Goal: Task Accomplishment & Management: Use online tool/utility

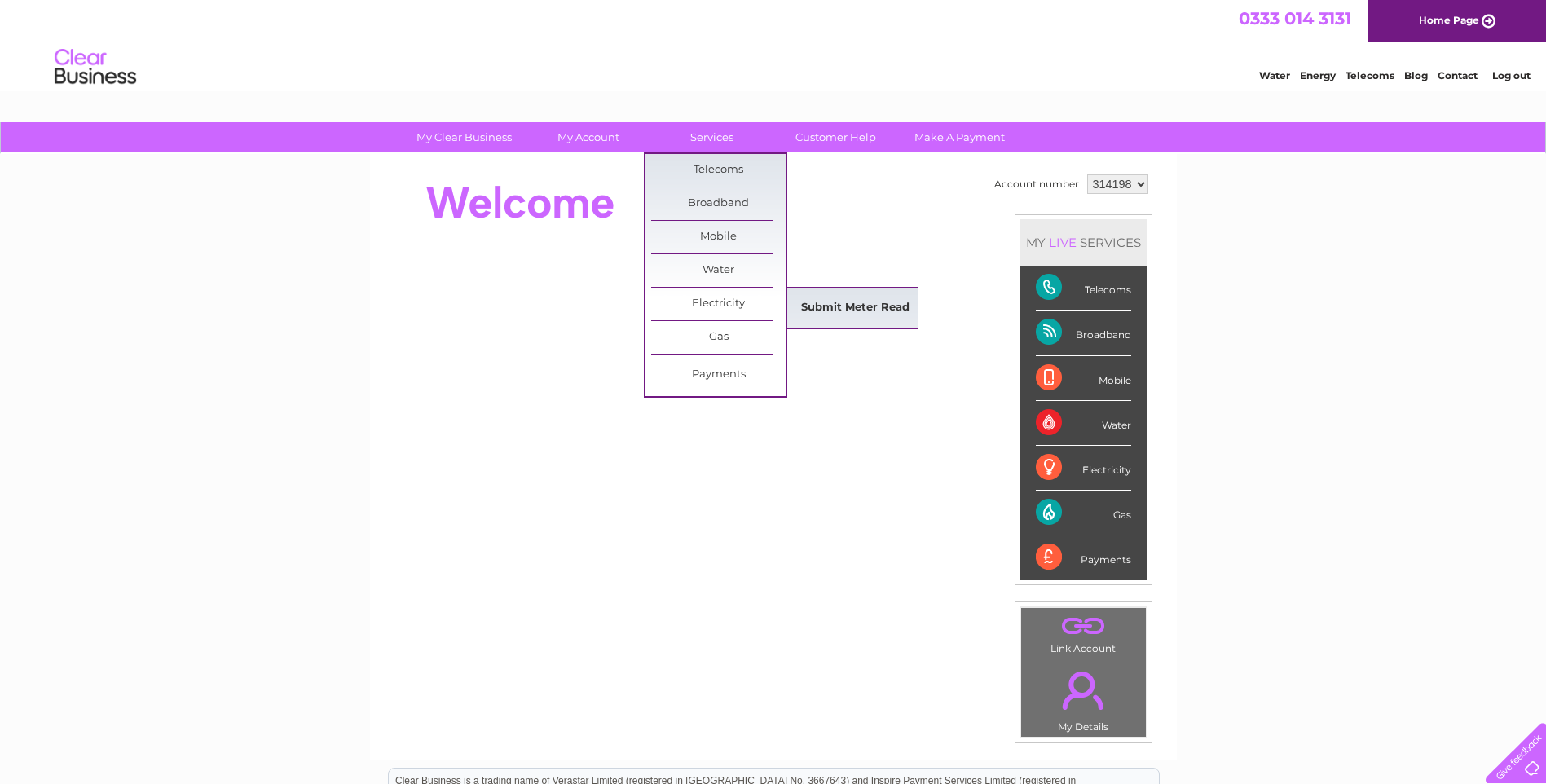
click at [913, 316] on link "Submit Meter Read" at bounding box center [856, 308] width 134 height 33
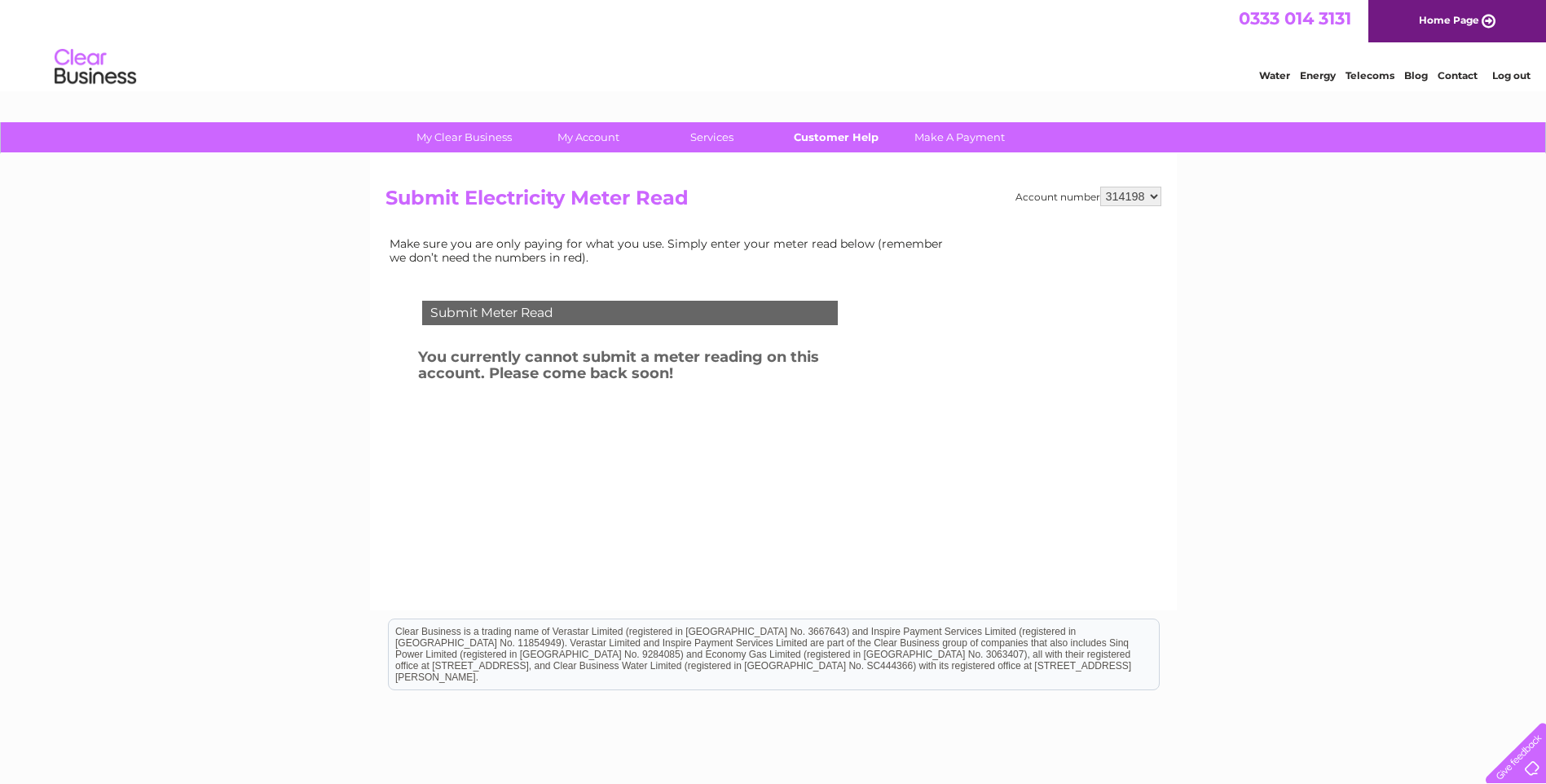
click at [843, 138] on link "Customer Help" at bounding box center [836, 137] width 134 height 30
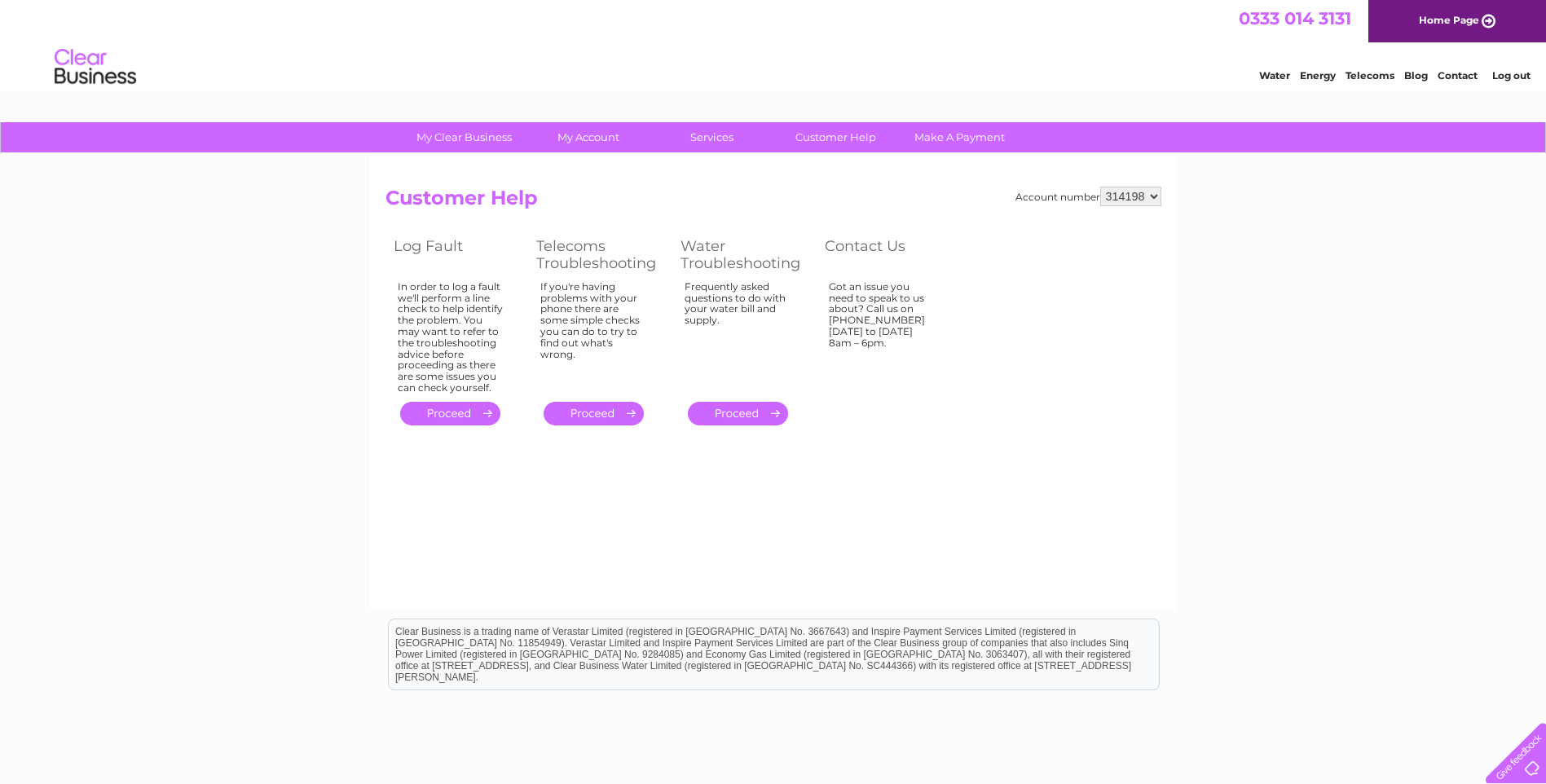
click at [1156, 197] on select "314198" at bounding box center [1131, 196] width 61 height 20
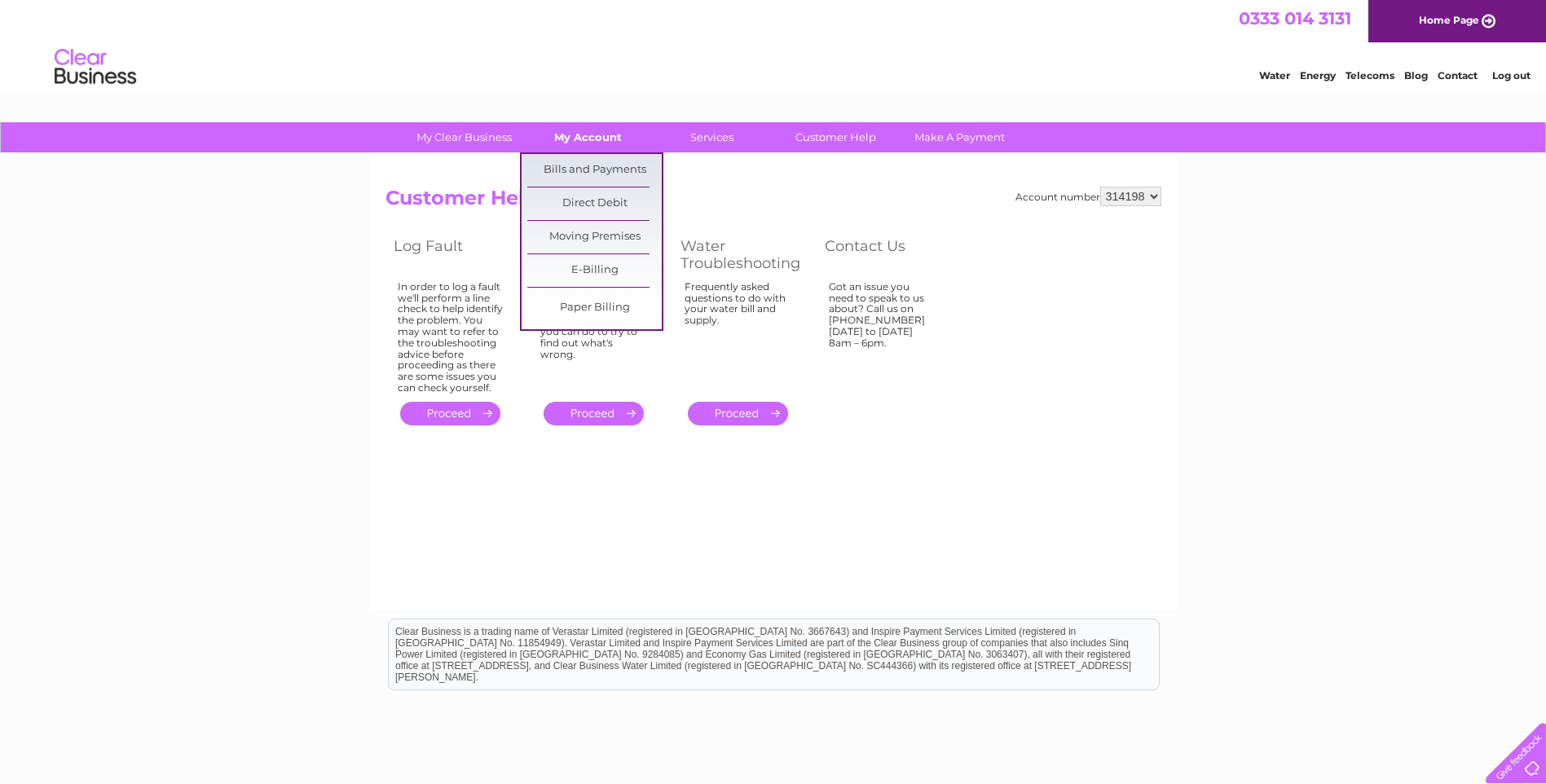
click at [576, 133] on link "My Account" at bounding box center [588, 137] width 134 height 30
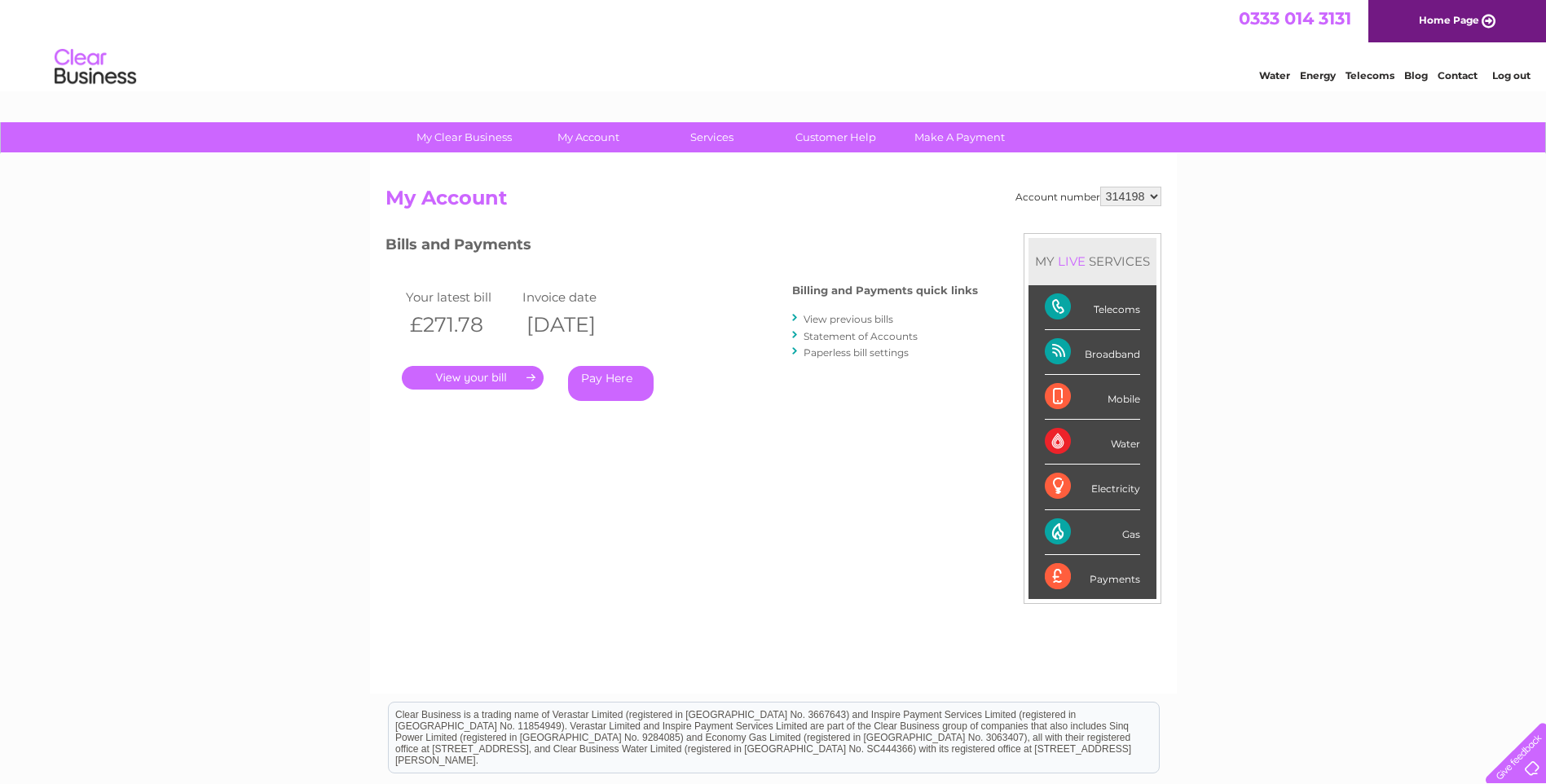
click at [459, 376] on link "." at bounding box center [472, 377] width 142 height 23
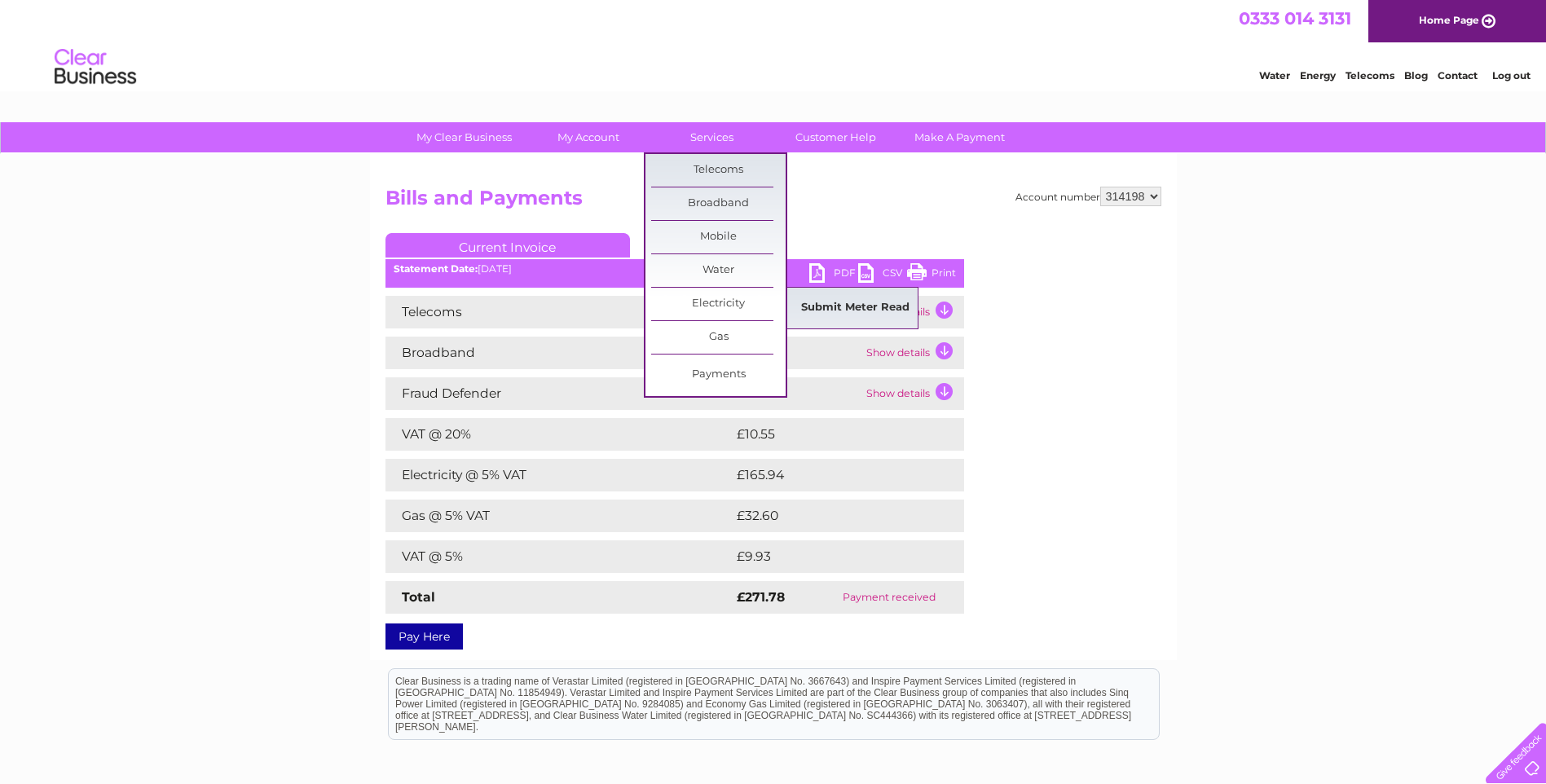
click at [840, 309] on link "Submit Meter Read" at bounding box center [856, 308] width 134 height 33
